Goal: Task Accomplishment & Management: Use online tool/utility

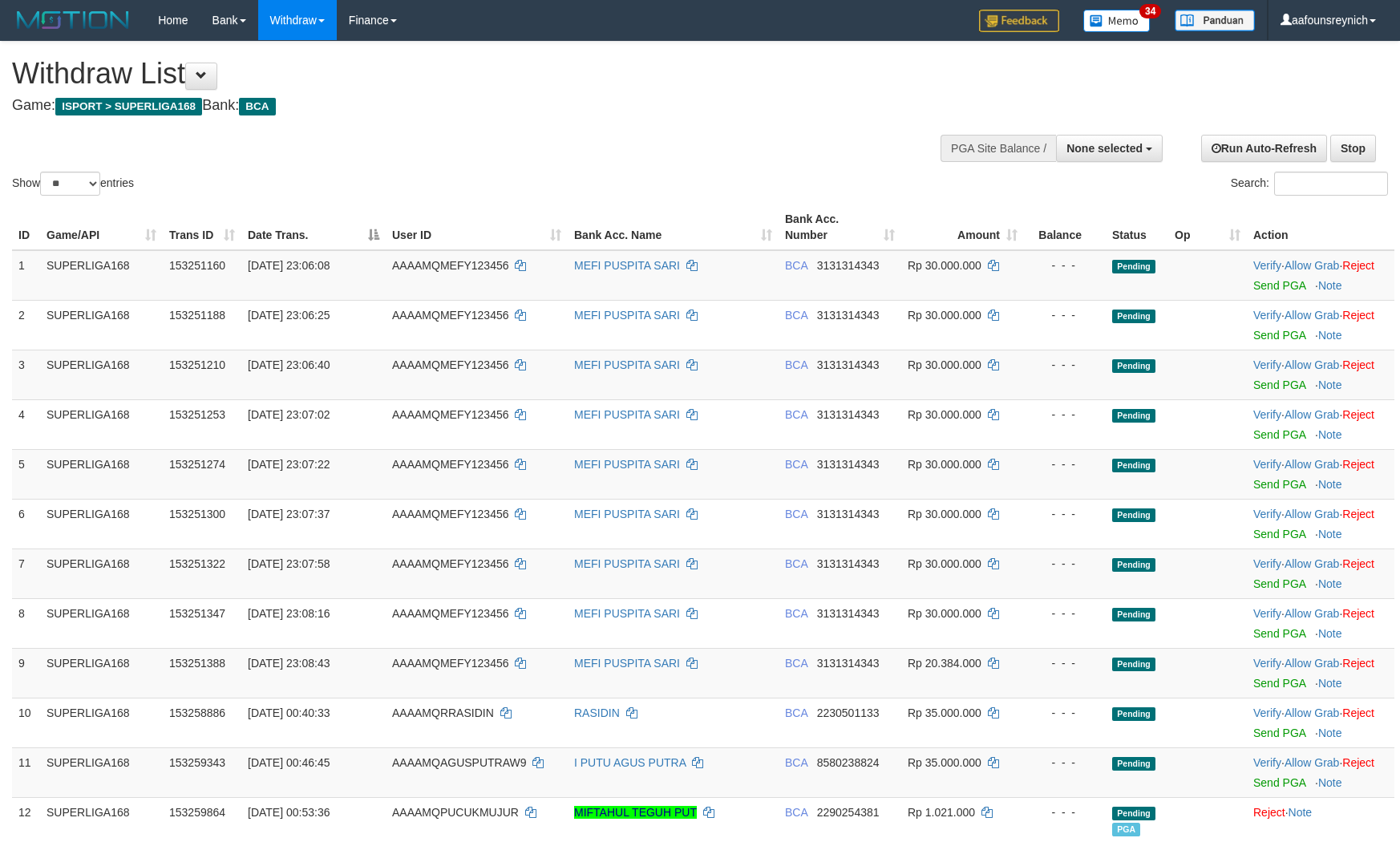
select select
select select "**"
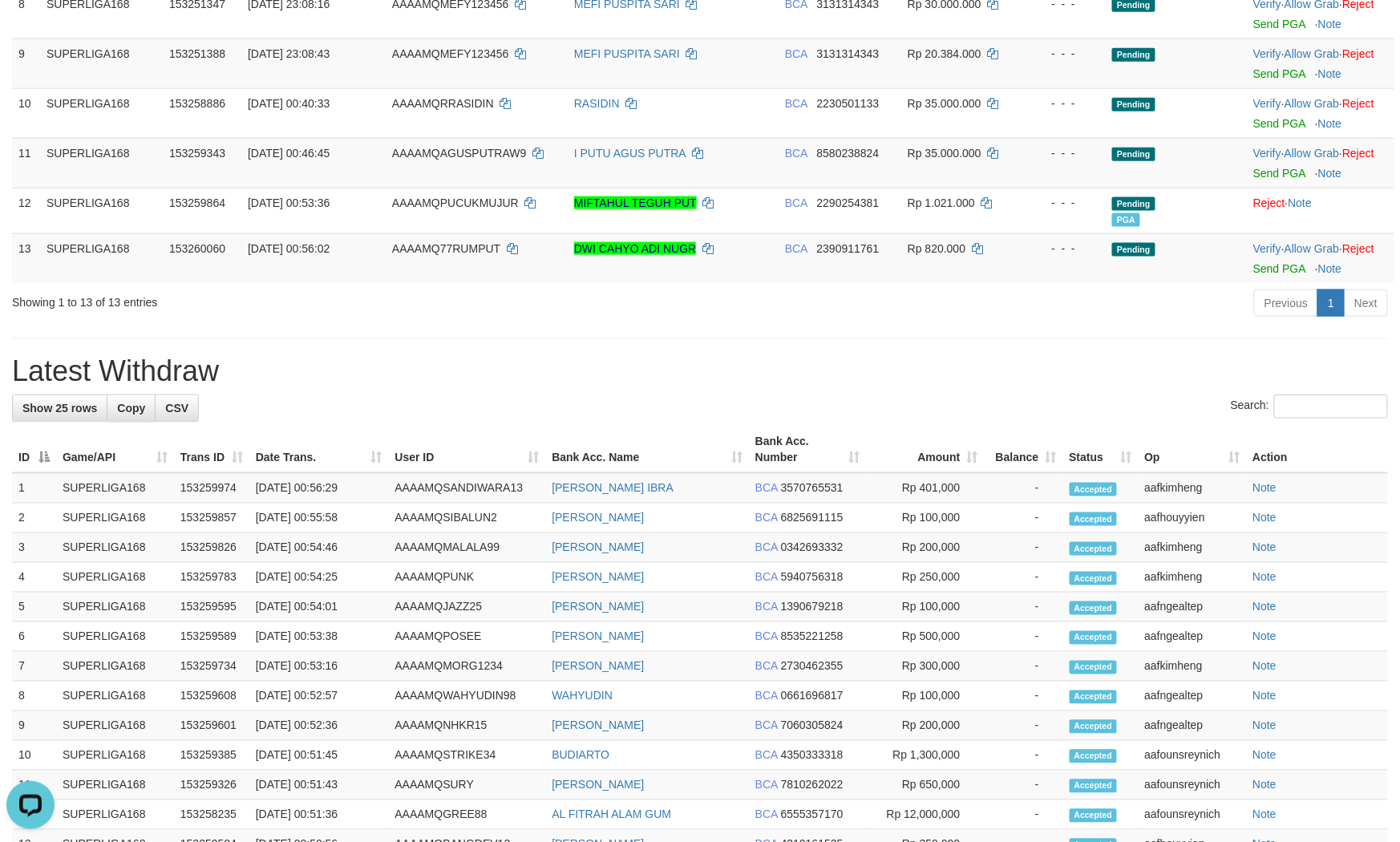
drag, startPoint x: 418, startPoint y: 567, endPoint x: 436, endPoint y: 569, distance: 18.1
click at [426, 387] on h1 "Latest Withdraw" at bounding box center [700, 370] width 1375 height 32
click at [711, 283] on td "DWI CAHYO ADI NUGR" at bounding box center [673, 258] width 211 height 50
click at [844, 283] on td "BCA 2390911761" at bounding box center [840, 258] width 123 height 50
copy span "2390911761"
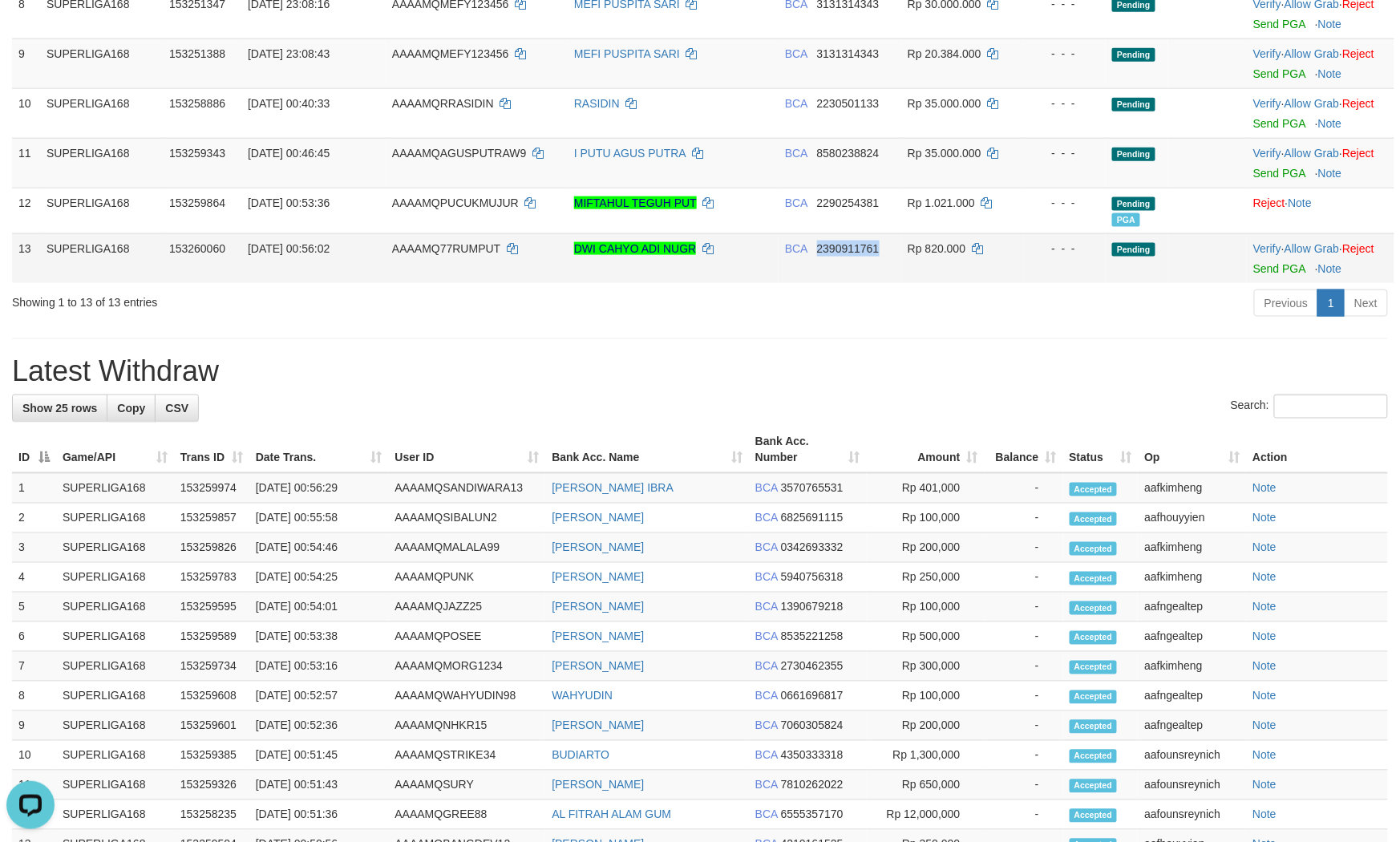
click at [844, 283] on td "BCA 2390911761" at bounding box center [840, 258] width 123 height 50
click at [474, 322] on div "Showing 1 to 13 of 13 entries Previous 1 Next" at bounding box center [700, 304] width 1400 height 35
click at [1273, 275] on link "Send PGA" at bounding box center [1279, 268] width 53 height 13
click at [817, 322] on div "Previous 1 Next" at bounding box center [992, 304] width 793 height 35
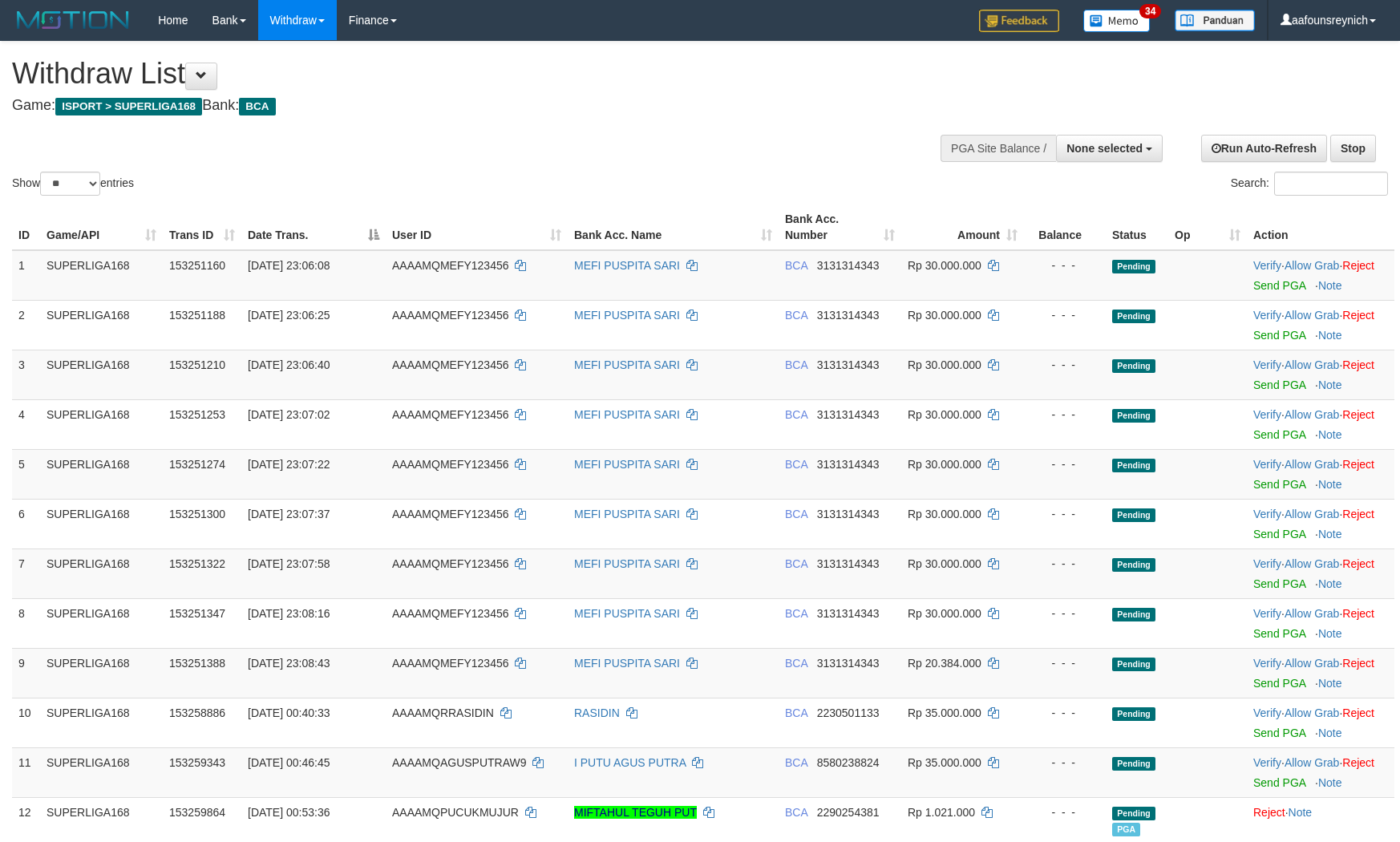
select select
select select "**"
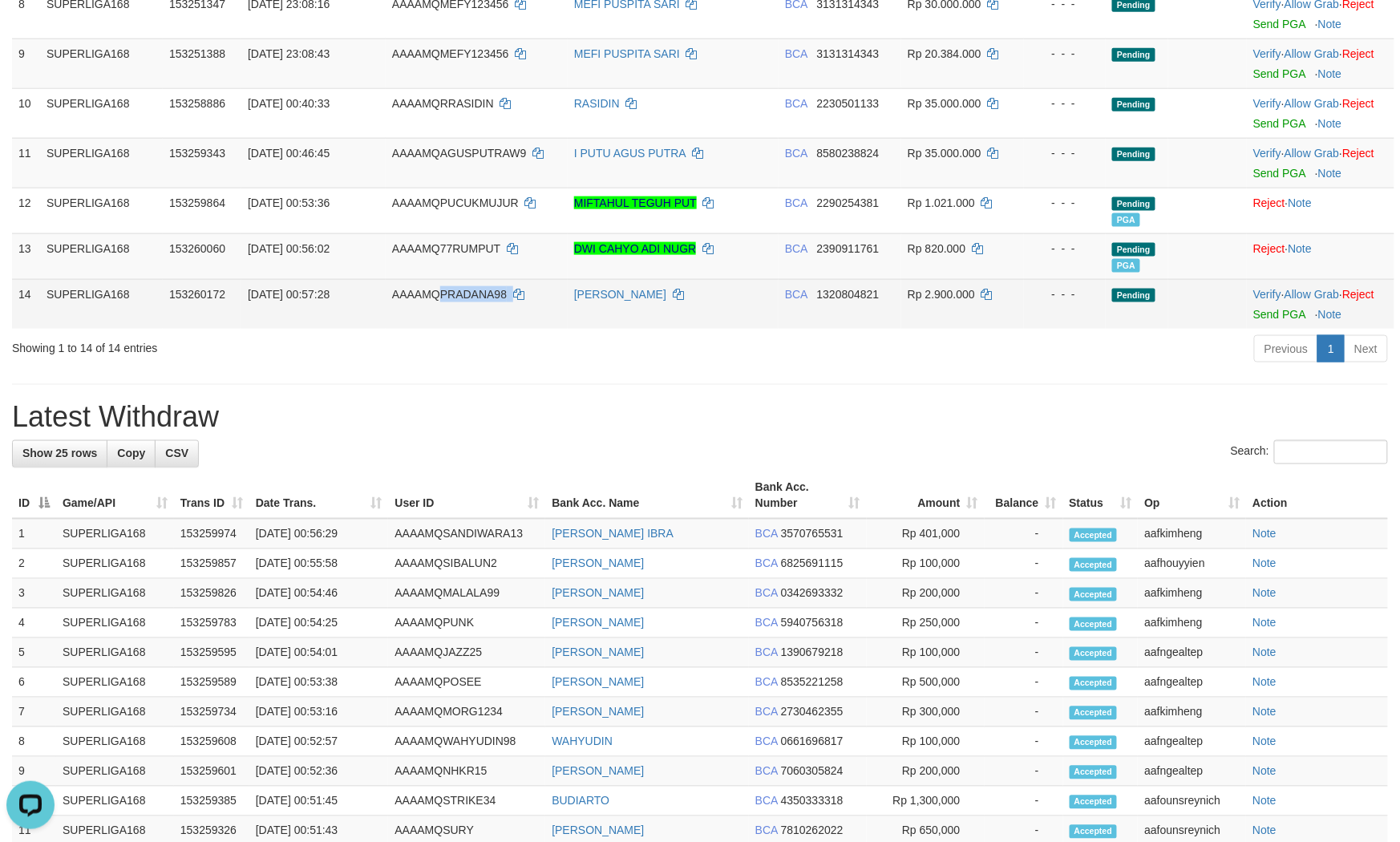
copy td "PRADANA98"
drag, startPoint x: 439, startPoint y: 467, endPoint x: 543, endPoint y: 501, distance: 109.4
click at [535, 329] on td "AAAAMQPRADANA98" at bounding box center [477, 304] width 182 height 50
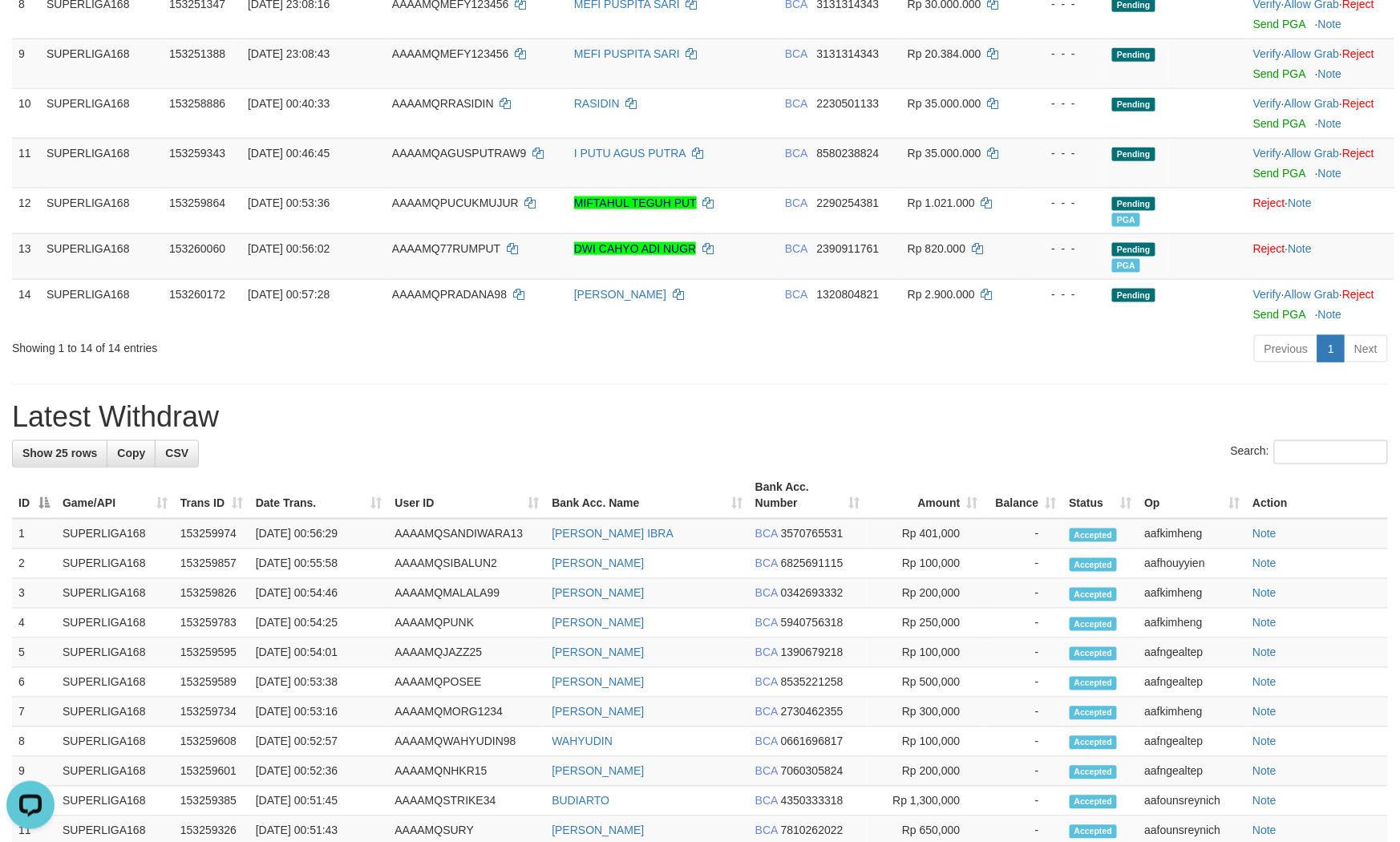
drag, startPoint x: 315, startPoint y: 589, endPoint x: 330, endPoint y: 586, distance: 15.3
click at [315, 589] on div "**********" at bounding box center [700, 391] width 1400 height 1919
click at [465, 632] on div "**********" at bounding box center [700, 391] width 1400 height 1919
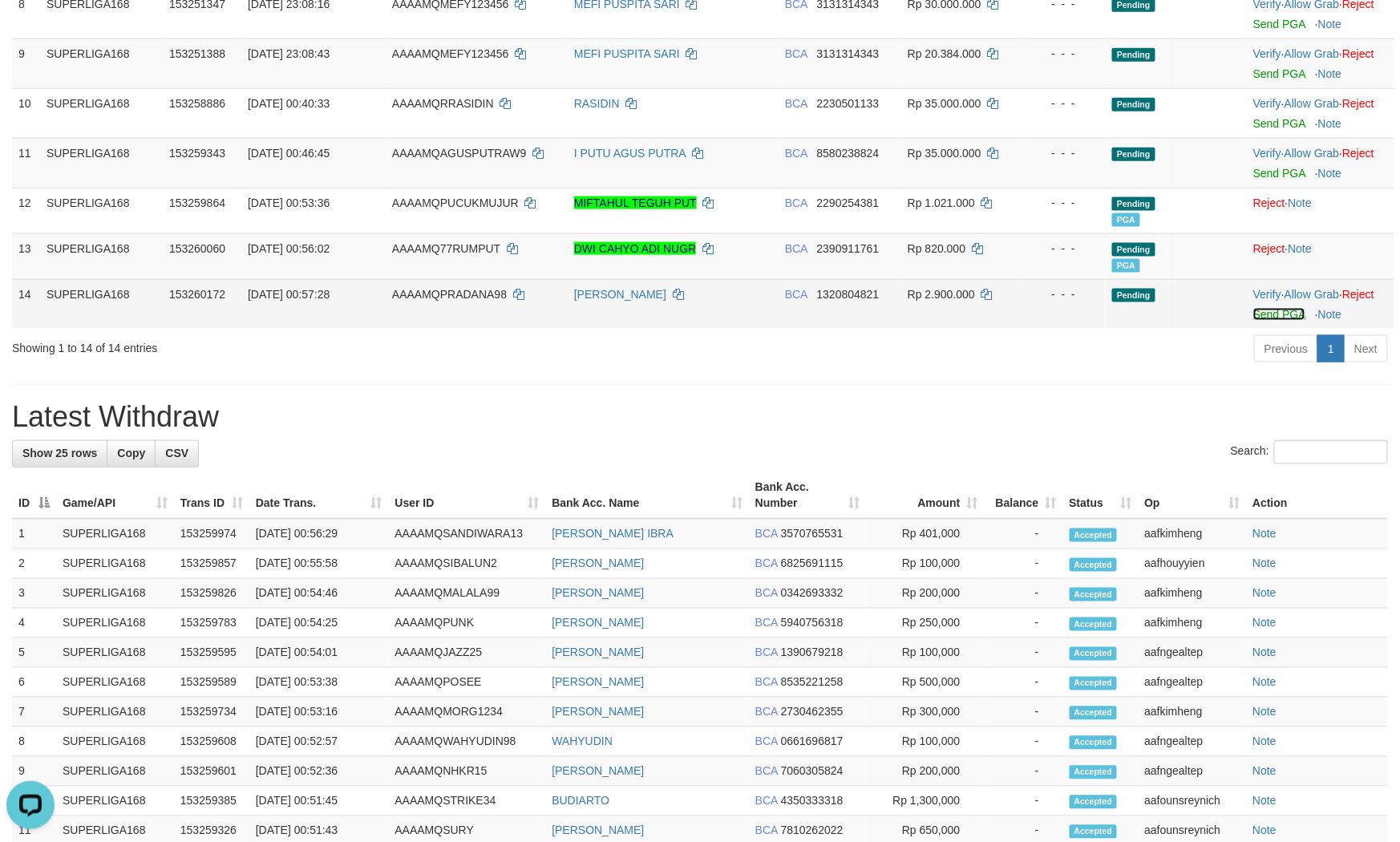
click at [1264, 321] on link "Send PGA" at bounding box center [1279, 314] width 53 height 13
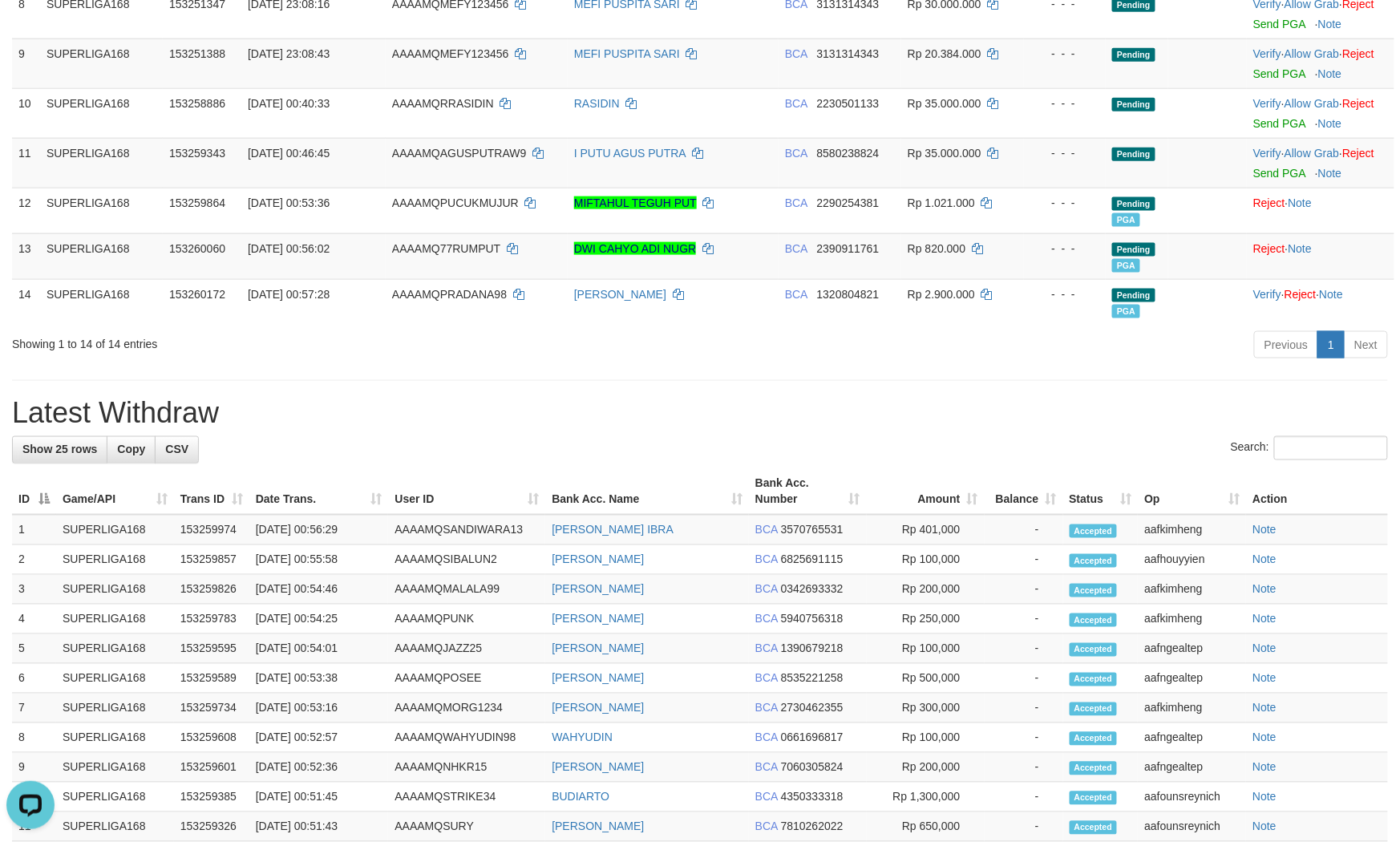
click at [770, 429] on h1 "Latest Withdraw" at bounding box center [700, 413] width 1375 height 32
